Goal: Complete application form: Complete application form

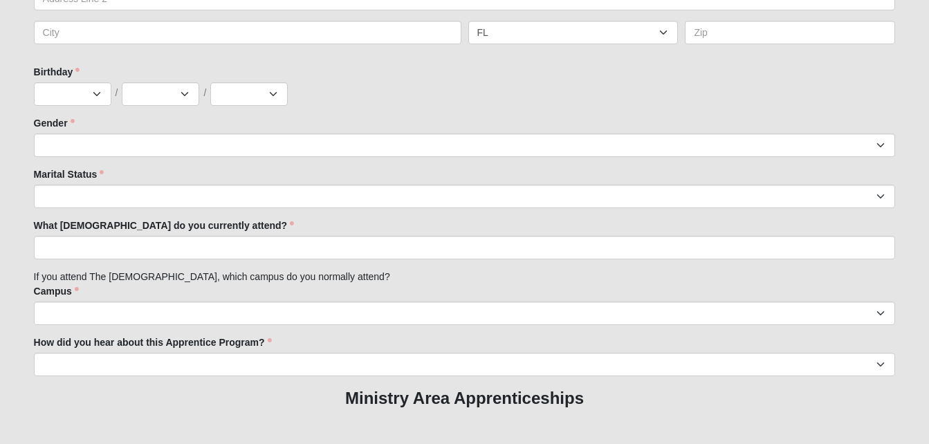
scroll to position [501, 0]
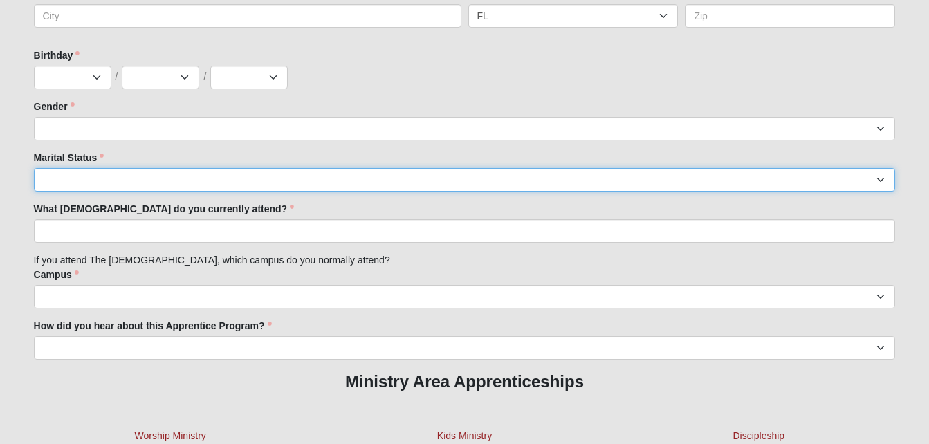
click at [468, 180] on select "Married Unknown Single Divorced Widowed" at bounding box center [464, 180] width 861 height 24
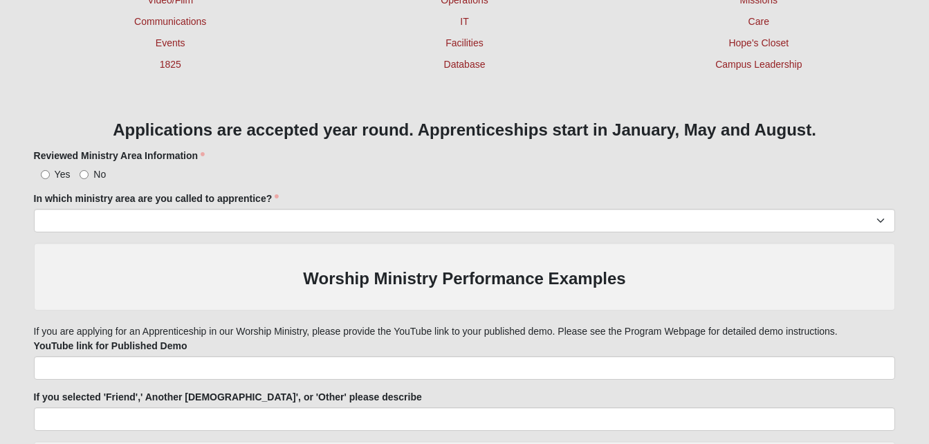
scroll to position [986, 0]
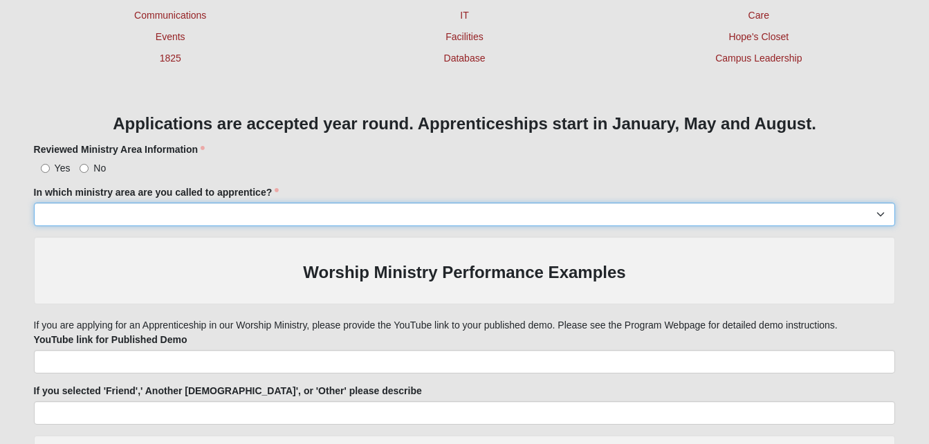
click at [462, 223] on select "Worship Ministry Service Production Video/Film Communications Events 1825 Kids …" at bounding box center [464, 215] width 861 height 24
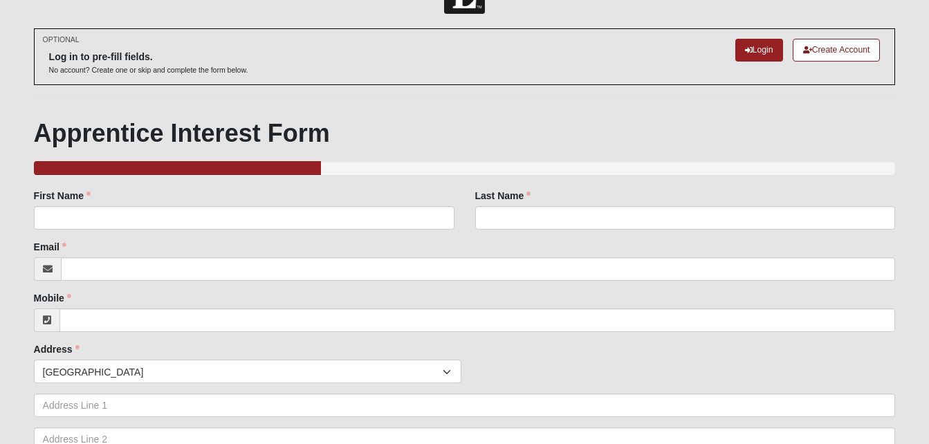
scroll to position [0, 0]
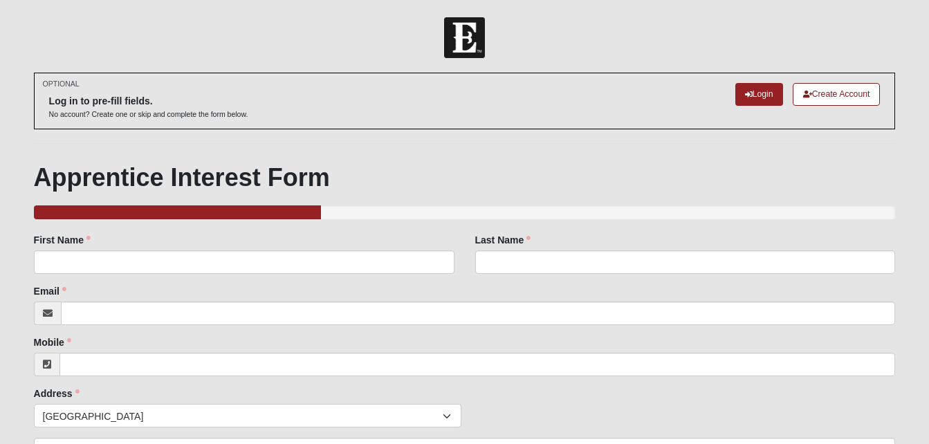
click at [741, 215] on div "33.333333333333333333333333330% Complete" at bounding box center [464, 212] width 861 height 14
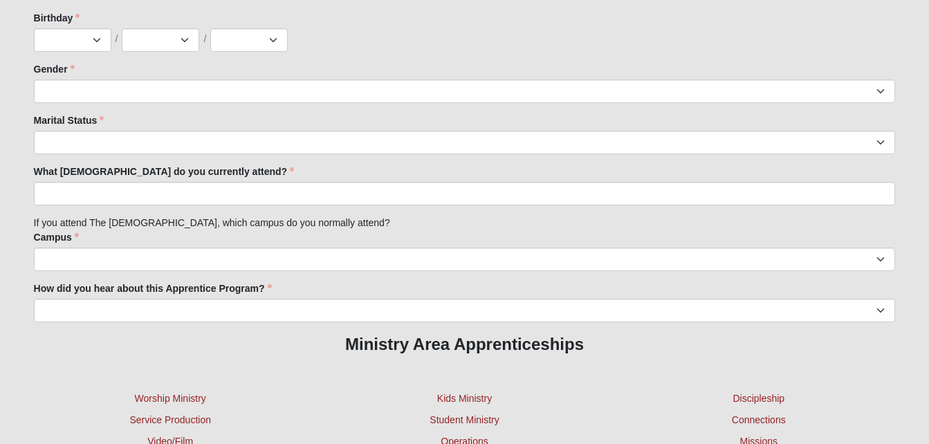
scroll to position [539, 0]
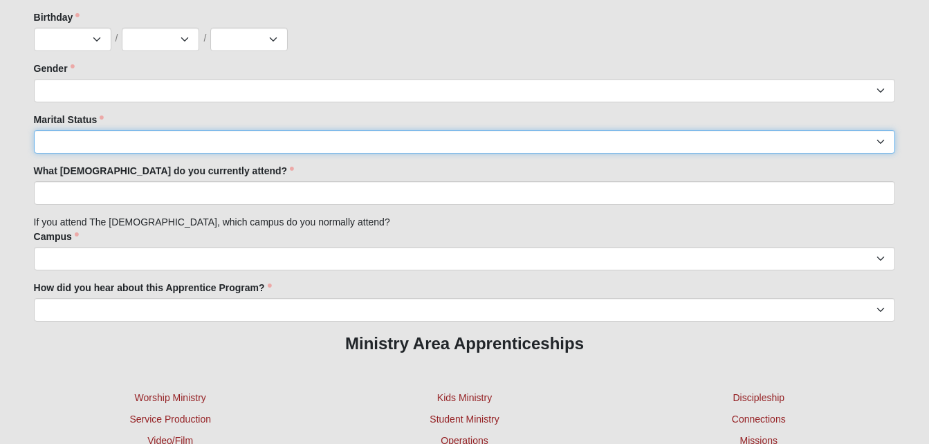
click at [810, 133] on select "Married Unknown Single Divorced Widowed" at bounding box center [464, 142] width 861 height 24
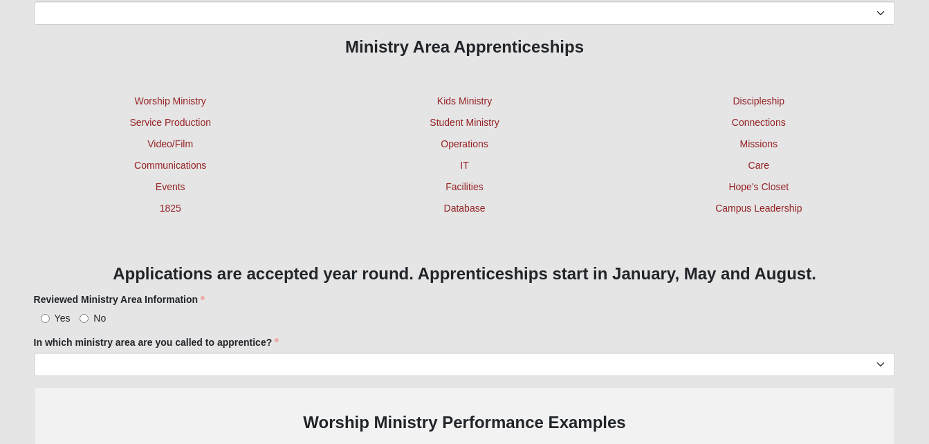
scroll to position [838, 0]
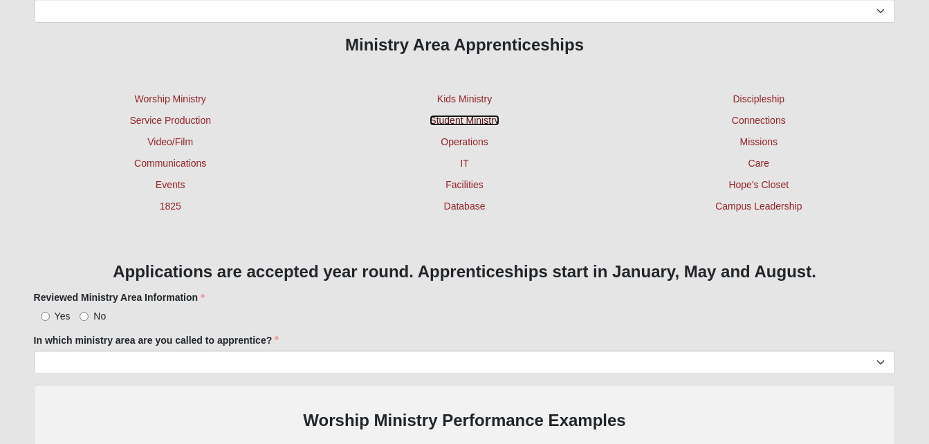
click at [435, 117] on link "Student Ministry" at bounding box center [463, 120] width 69 height 11
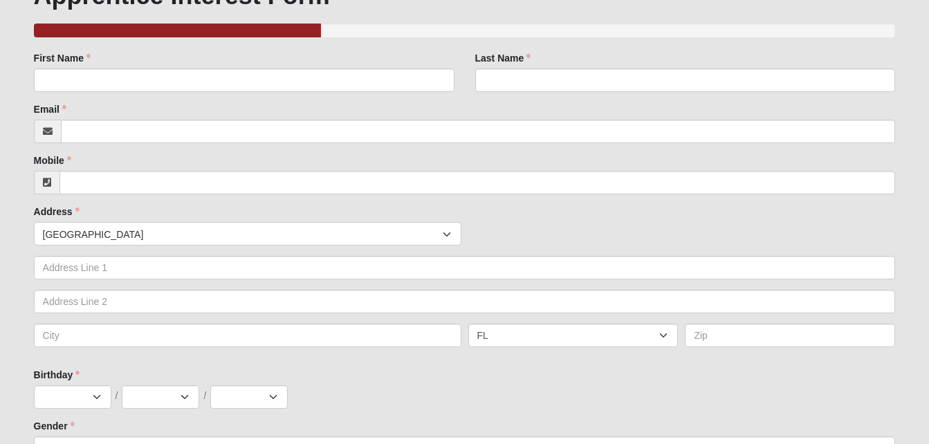
scroll to position [0, 0]
